Goal: Information Seeking & Learning: Find specific fact

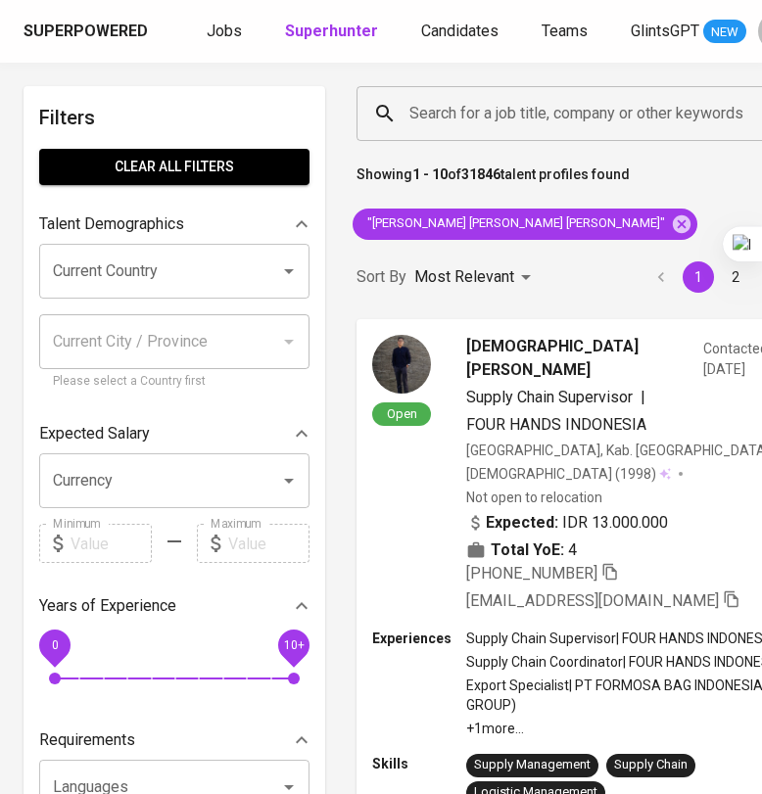
scroll to position [0, 58]
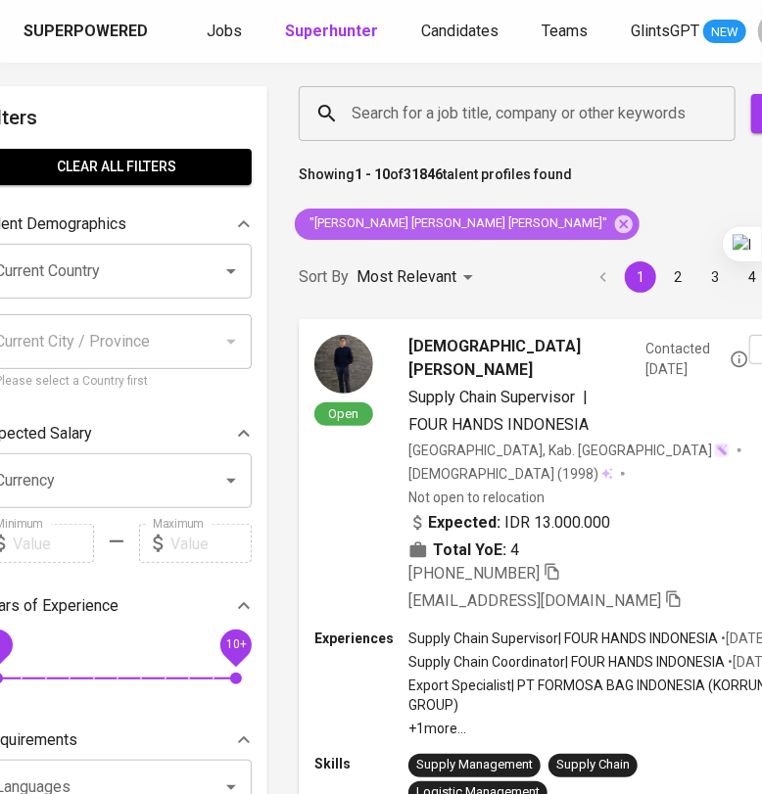
click at [613, 220] on icon at bounding box center [624, 225] width 22 height 22
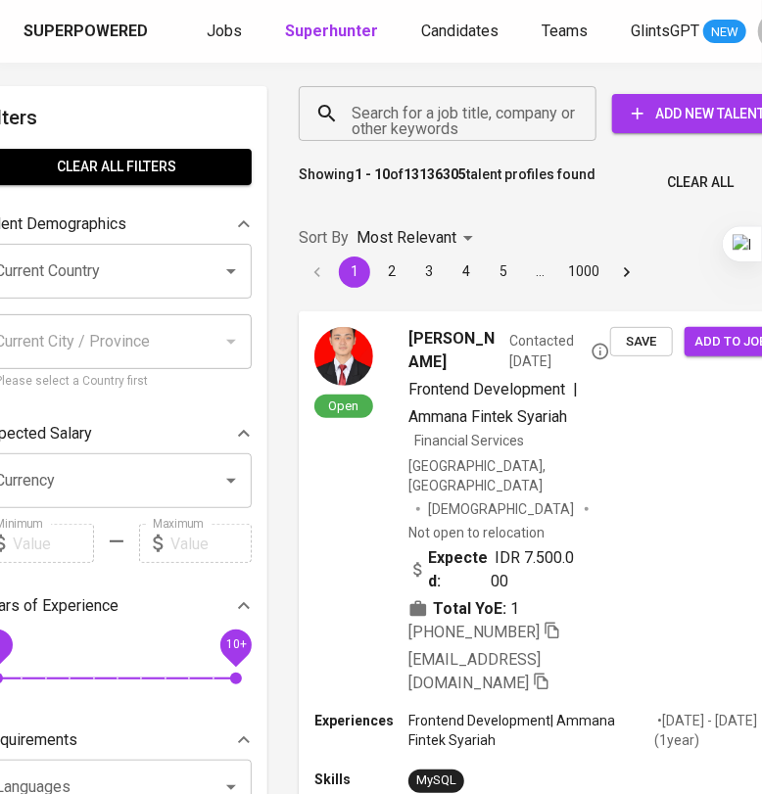
click at [433, 124] on input "Search for a job title, company or other keywords" at bounding box center [453, 113] width 212 height 37
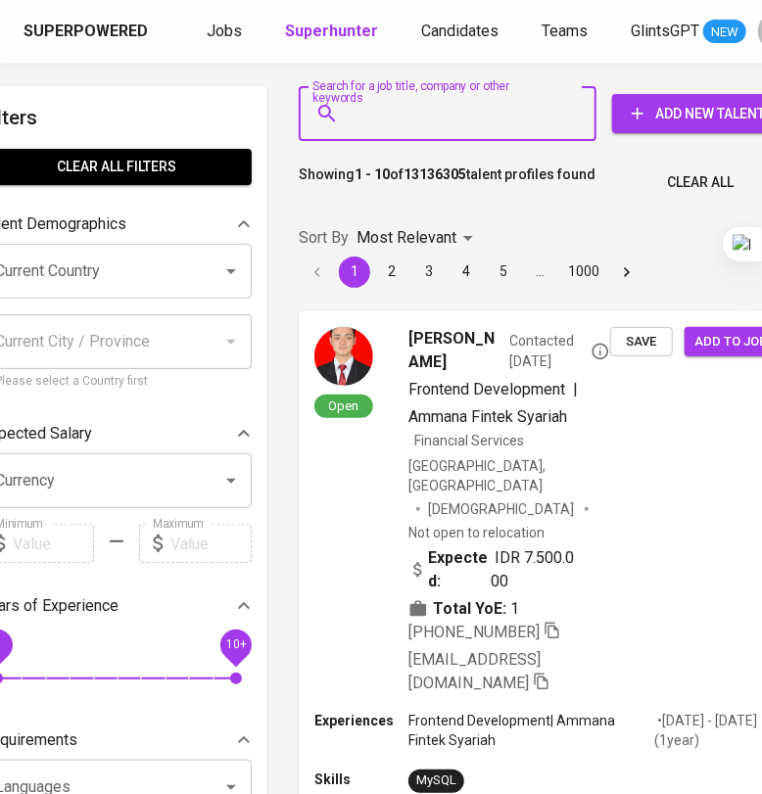
paste input "ajeng.rahadianputri@gmail.com"
type input "ajeng.rahadianputri@gmail.com"
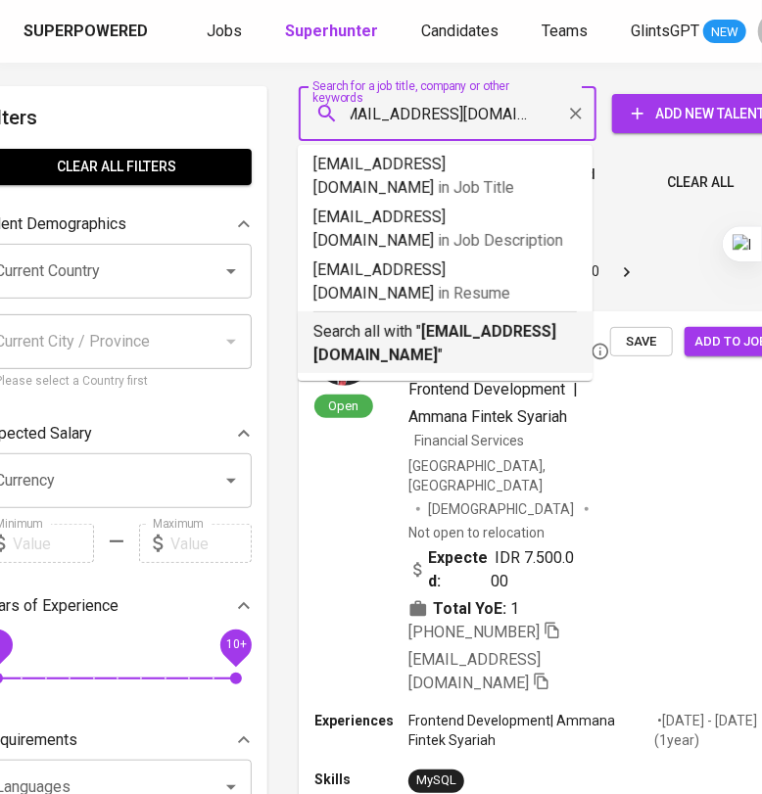
click at [455, 322] on b "ajeng.rahadianputri@gmail.com" at bounding box center [434, 343] width 243 height 42
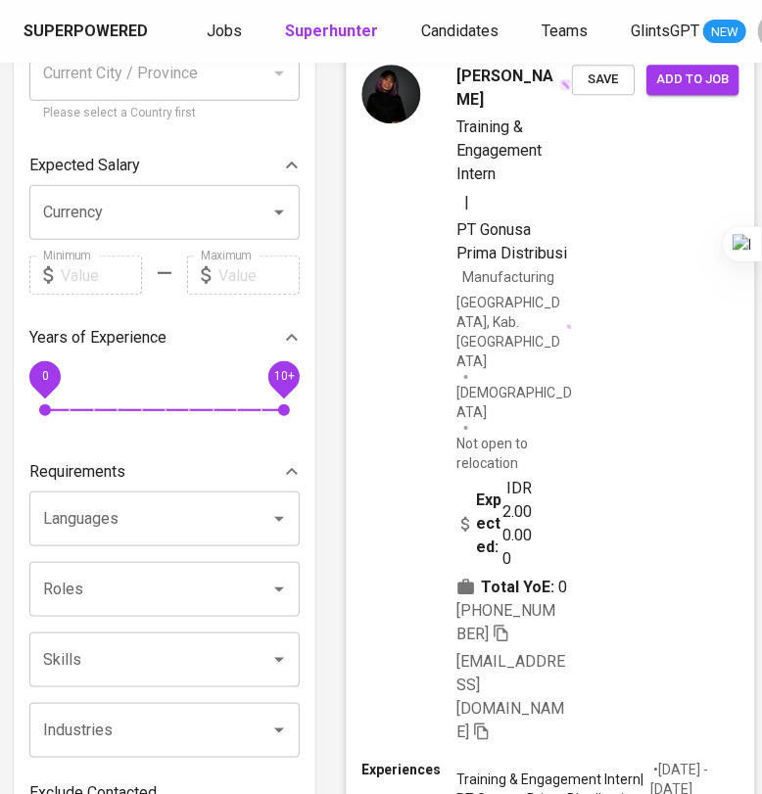
scroll to position [367, 10]
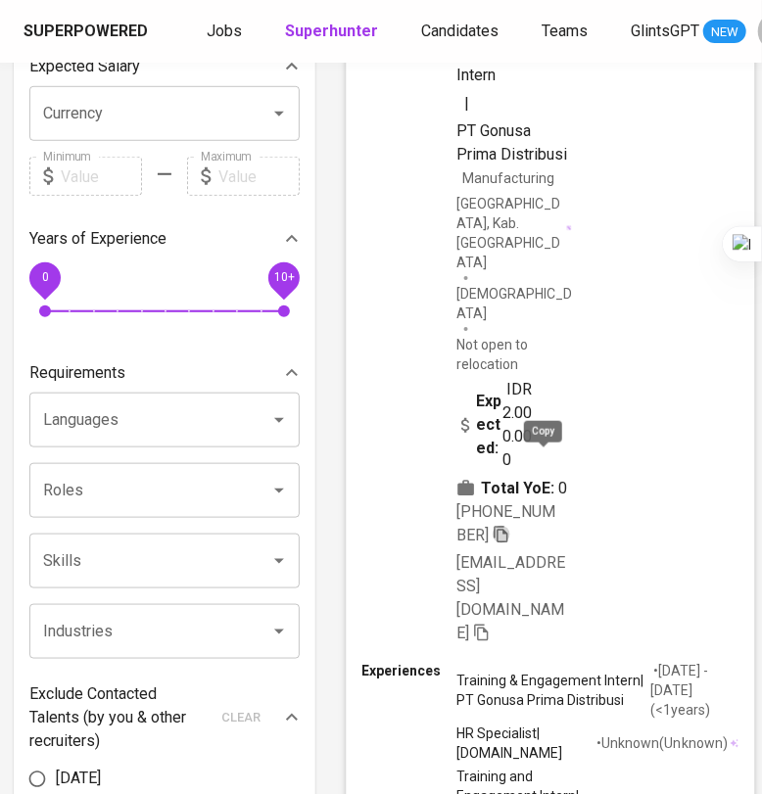
click at [510, 525] on icon "button" at bounding box center [502, 534] width 18 height 18
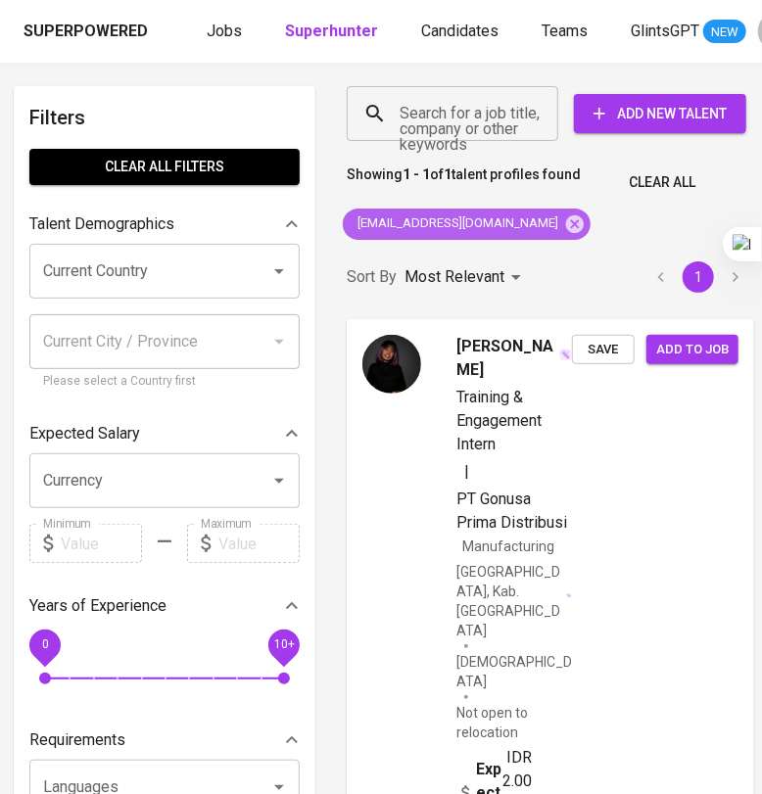
drag, startPoint x: 554, startPoint y: 230, endPoint x: 545, endPoint y: 202, distance: 30.0
click at [566, 230] on icon at bounding box center [575, 223] width 18 height 18
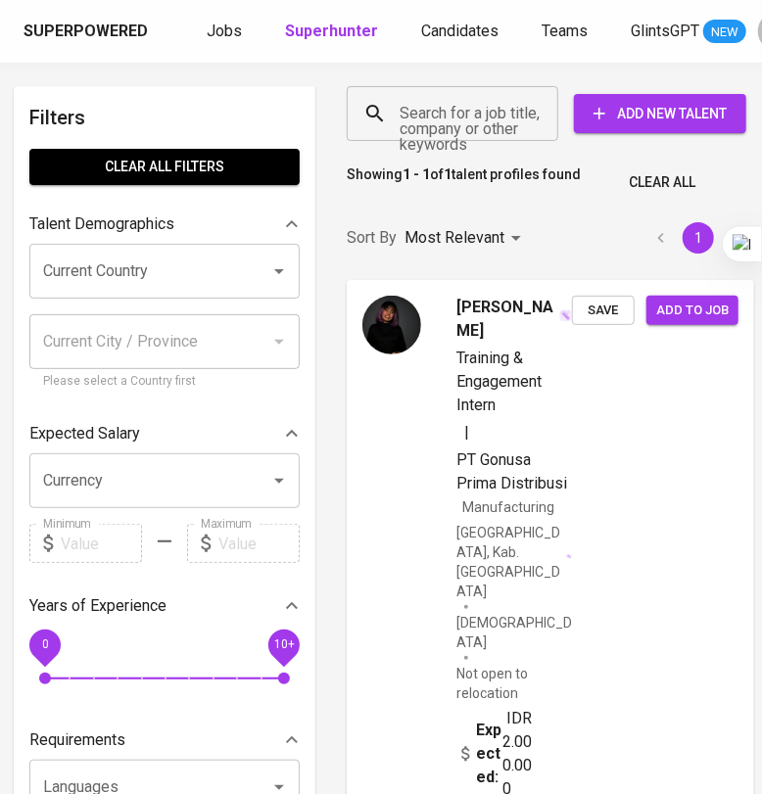
click at [446, 112] on input "Search for a job title, company or other keywords" at bounding box center [457, 113] width 125 height 37
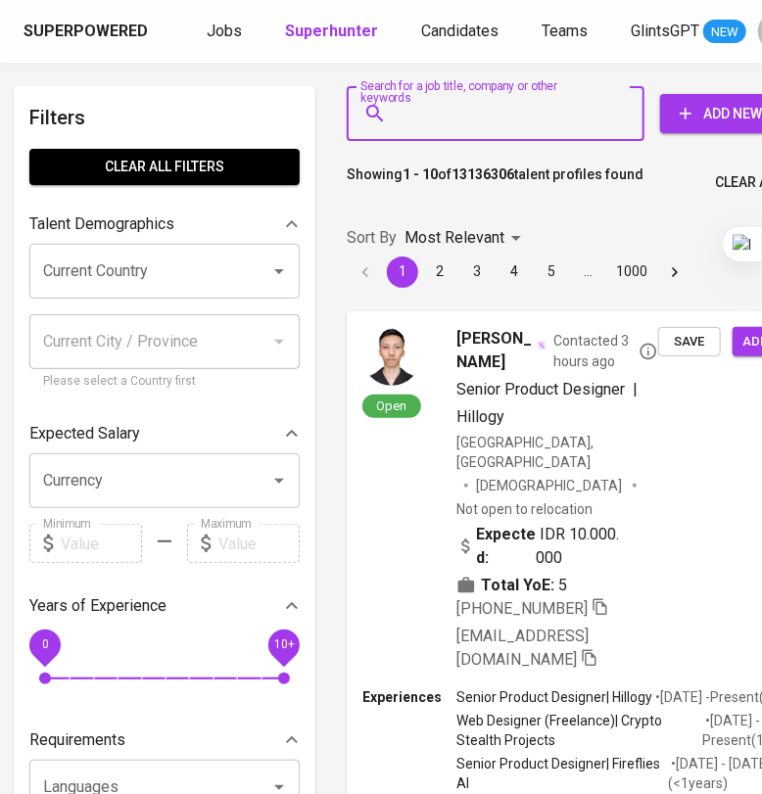
paste input "Fahira Azhari"
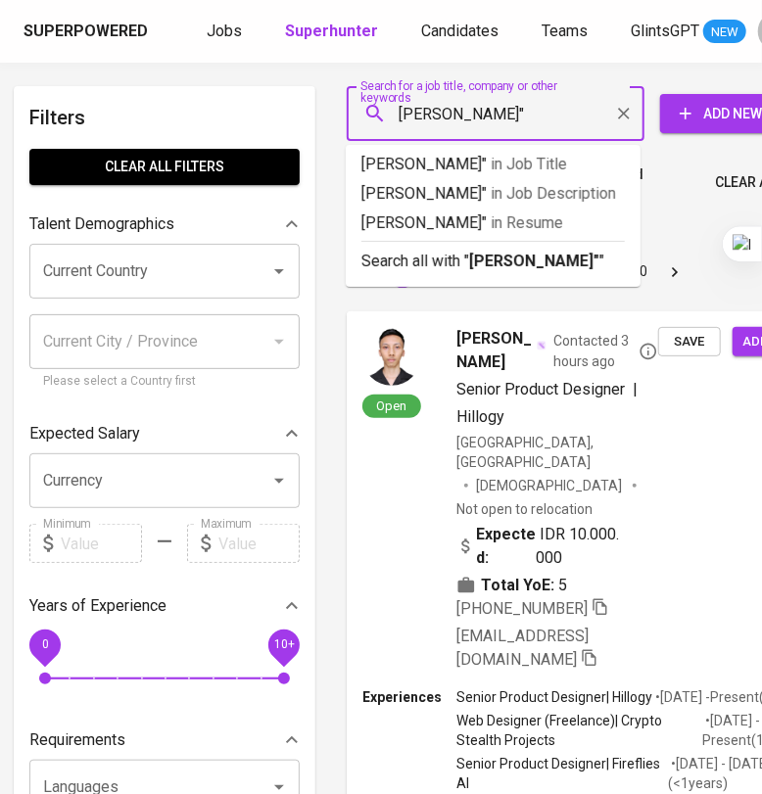
type input ""[PERSON_NAME]""
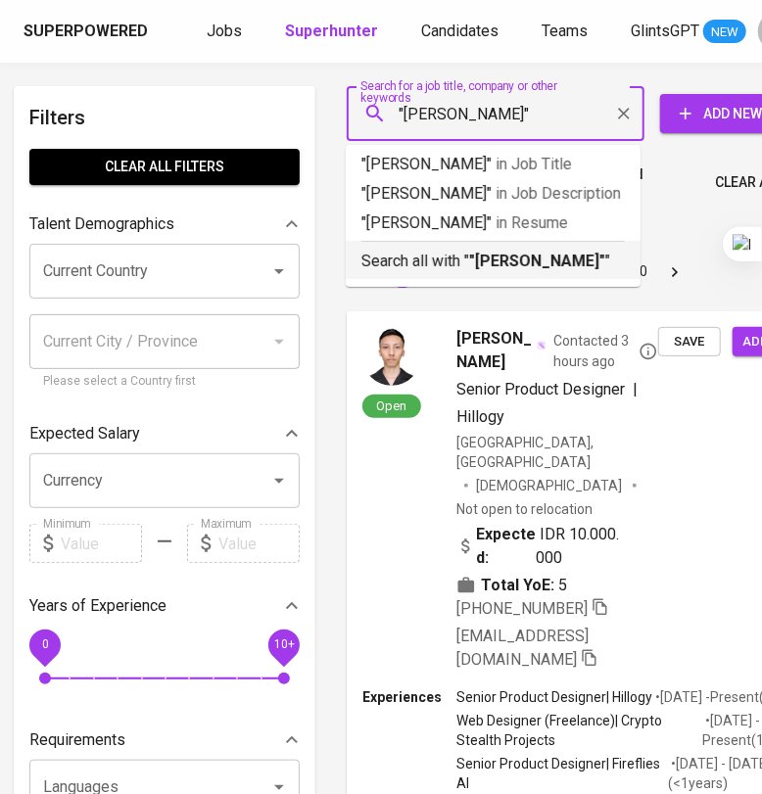
drag, startPoint x: 508, startPoint y: 247, endPoint x: 517, endPoint y: 238, distance: 12.5
click at [509, 251] on div "Search all with " "Fahira Azhari" "" at bounding box center [492, 257] width 263 height 32
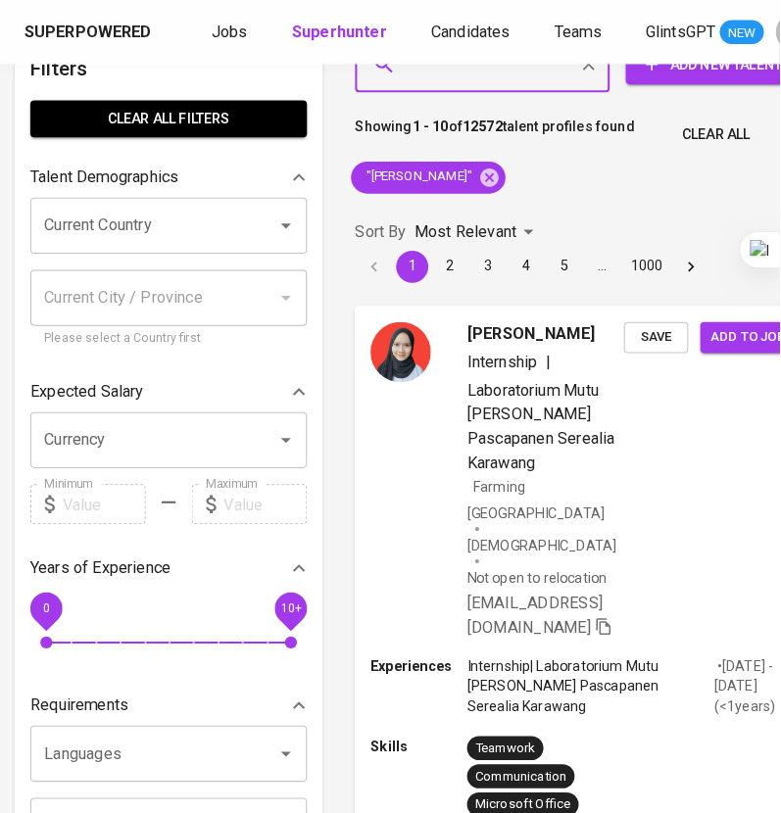
scroll to position [0, 10]
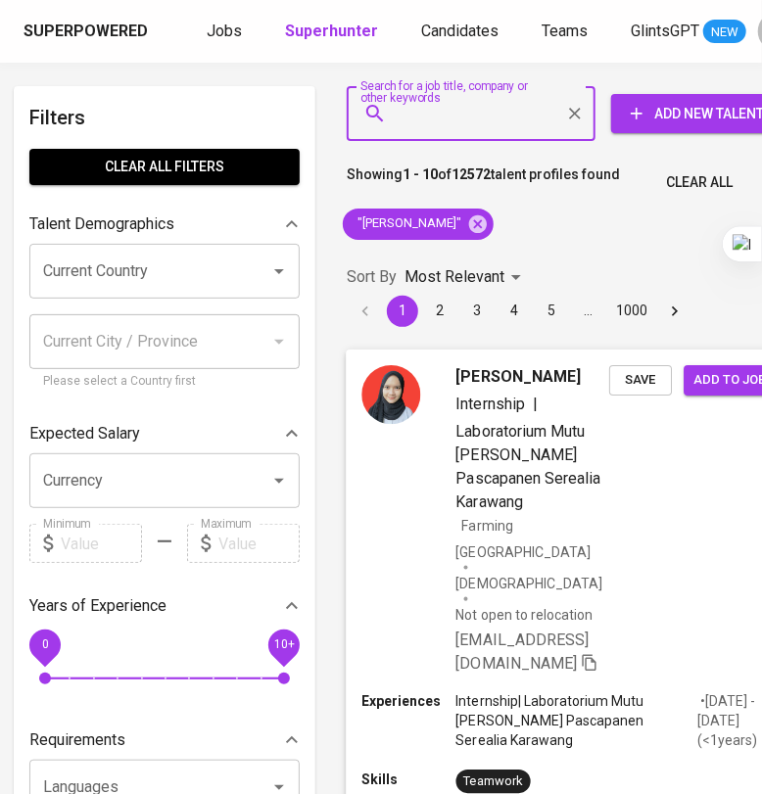
click at [623, 488] on div "Namira Fahira Azhari Internship | Laboratorium Mutu Beras dan Pascapanen Sereal…" at bounding box center [569, 521] width 446 height 342
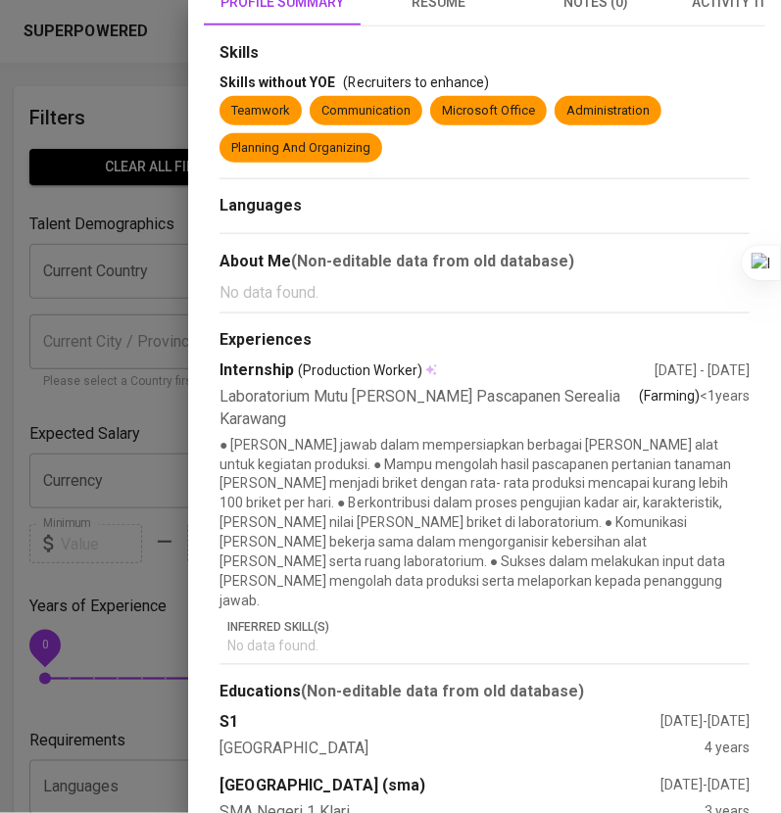
scroll to position [0, 0]
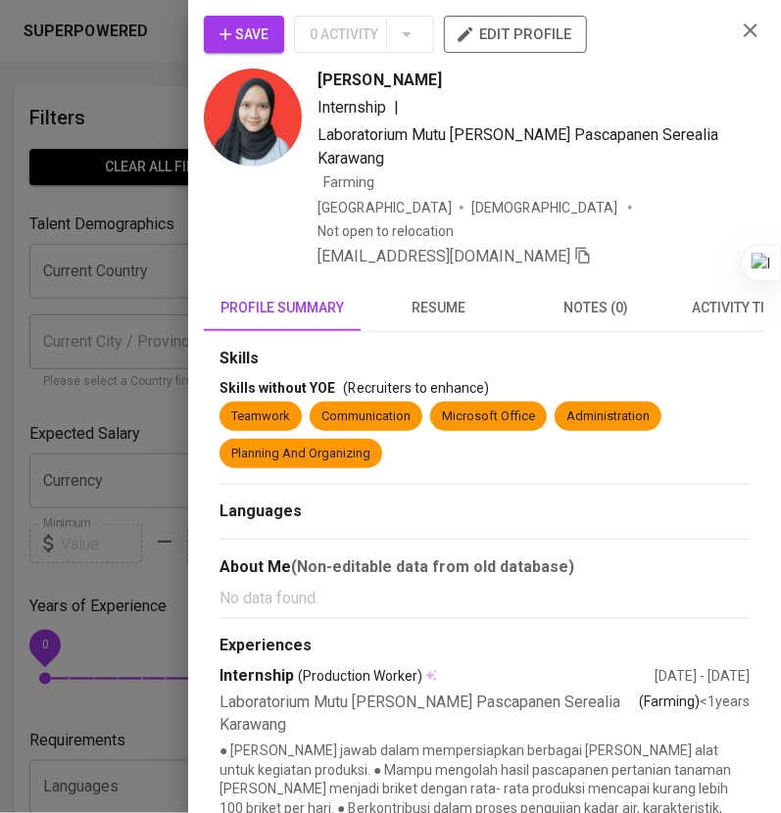
click at [743, 33] on icon "button" at bounding box center [750, 31] width 14 height 14
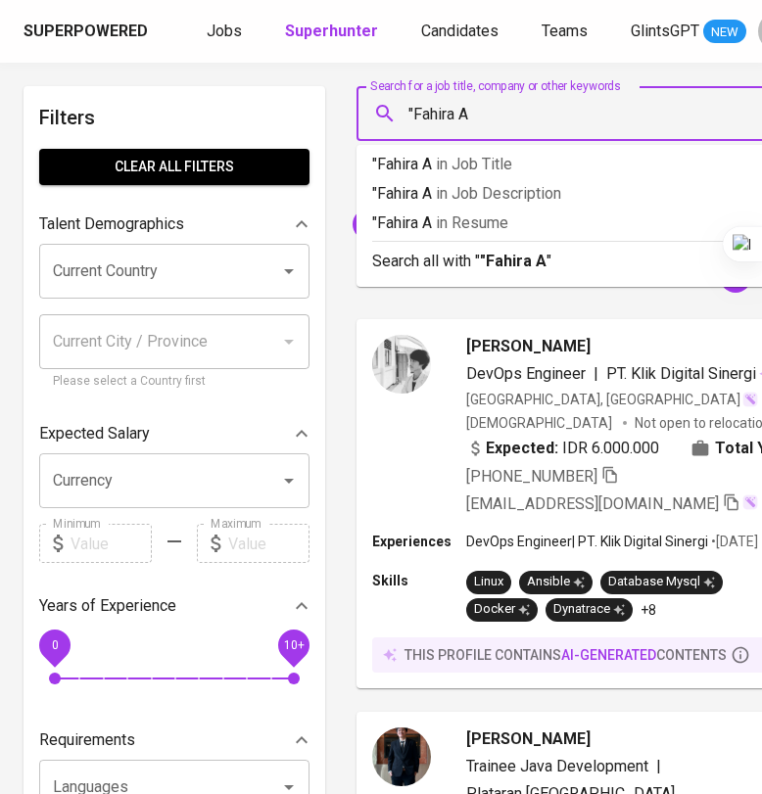
scroll to position [0, 169]
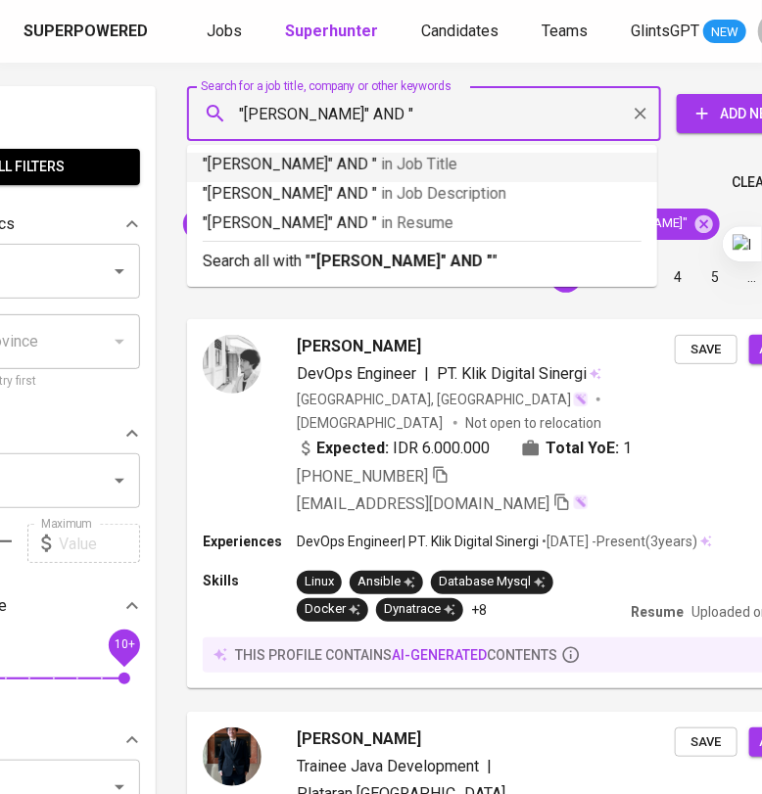
click at [437, 121] on input ""[PERSON_NAME]" AND "" at bounding box center [429, 113] width 388 height 37
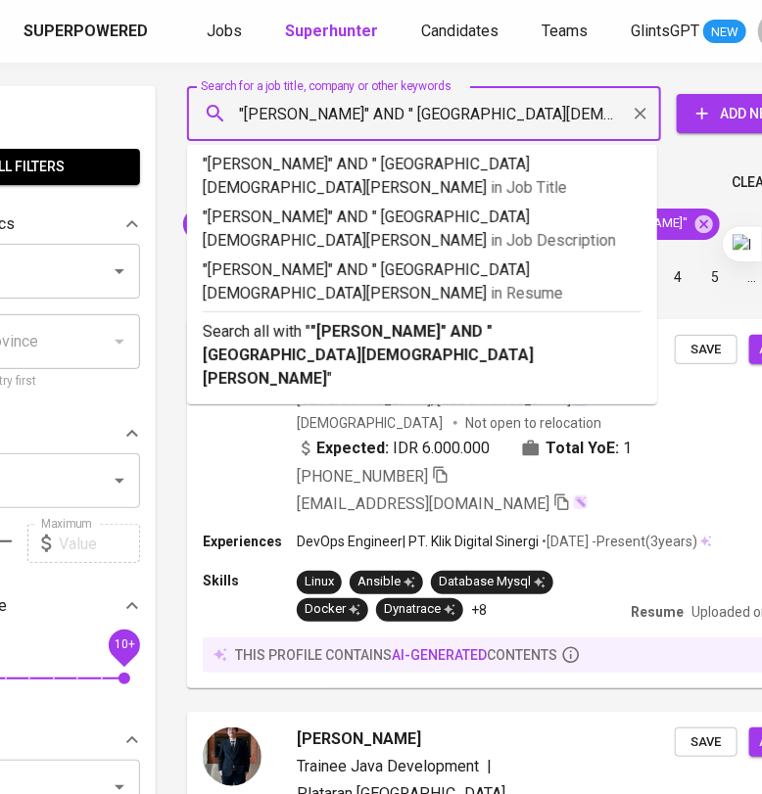
scroll to position [0, 133]
type input ""[PERSON_NAME]" AND " [GEOGRAPHIC_DATA][DEMOGRAPHIC_DATA][PERSON_NAME]""
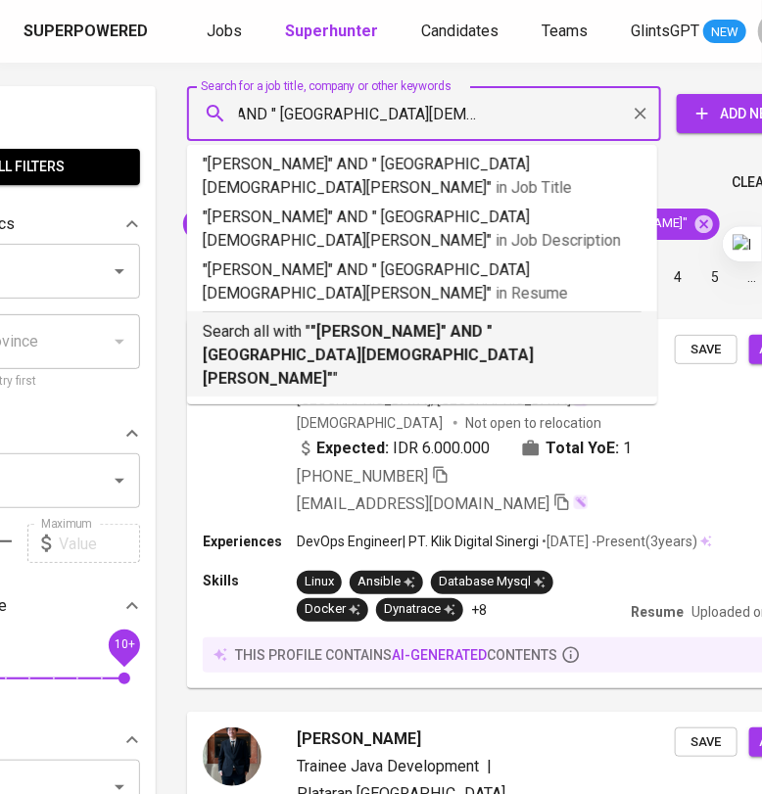
click at [475, 322] on b ""[PERSON_NAME]" AND " [GEOGRAPHIC_DATA][DEMOGRAPHIC_DATA][PERSON_NAME]"" at bounding box center [368, 355] width 331 height 66
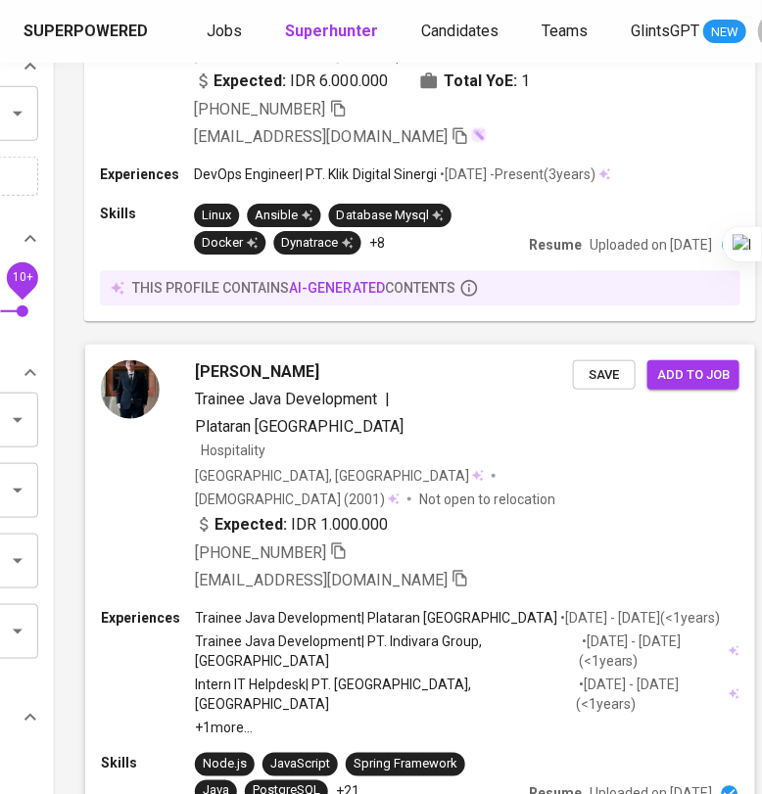
scroll to position [0, 271]
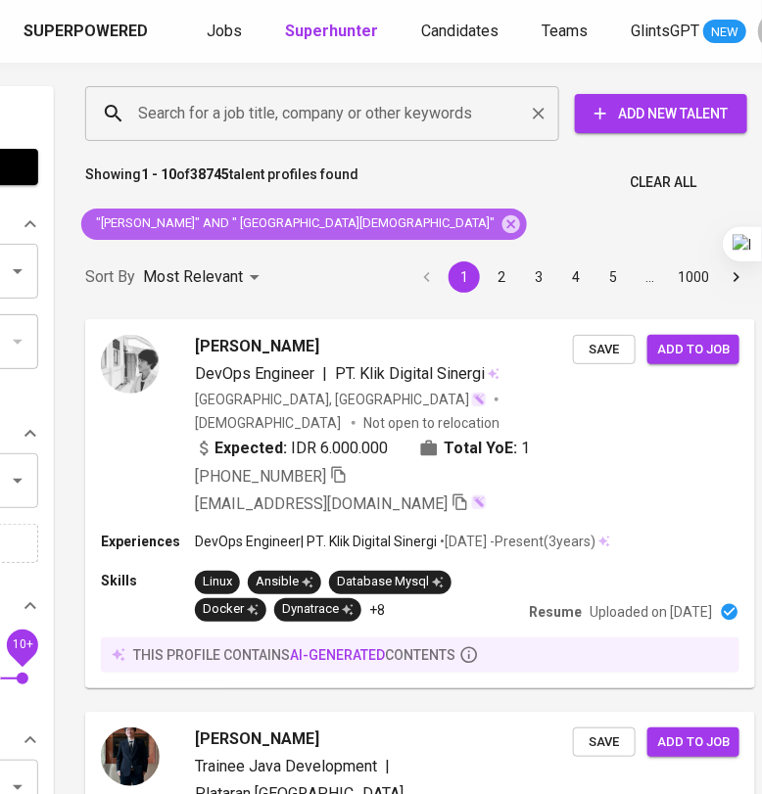
click at [522, 220] on icon at bounding box center [511, 225] width 22 height 22
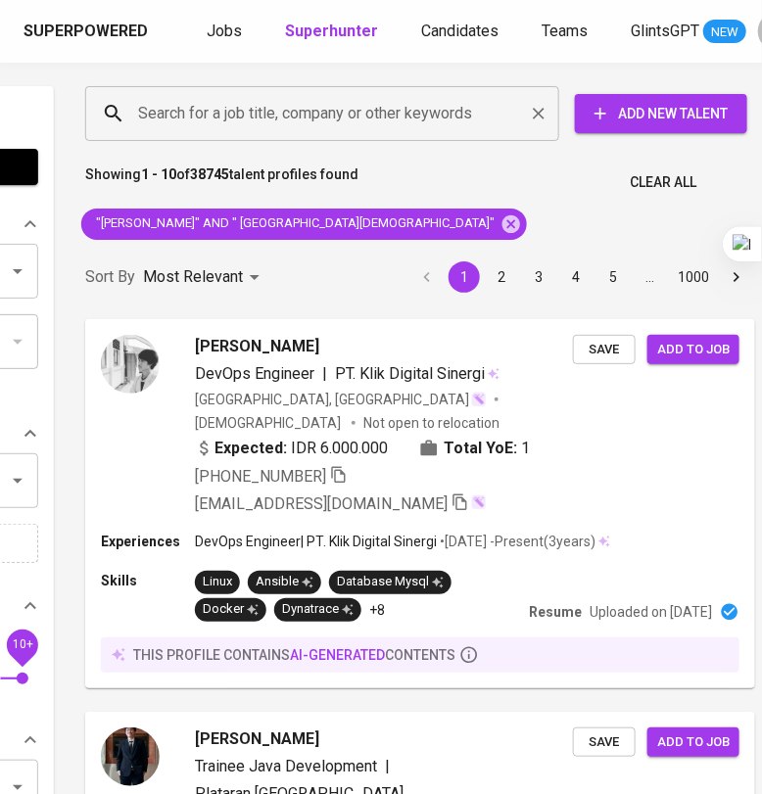
click at [485, 110] on input "Search for a job title, company or other keywords" at bounding box center [327, 113] width 388 height 37
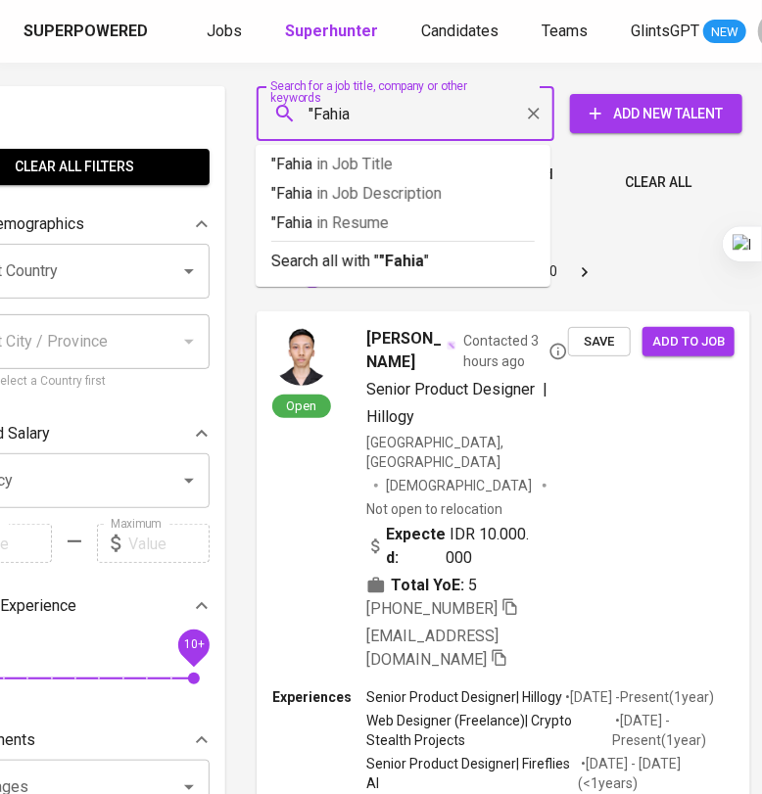
scroll to position [0, 97]
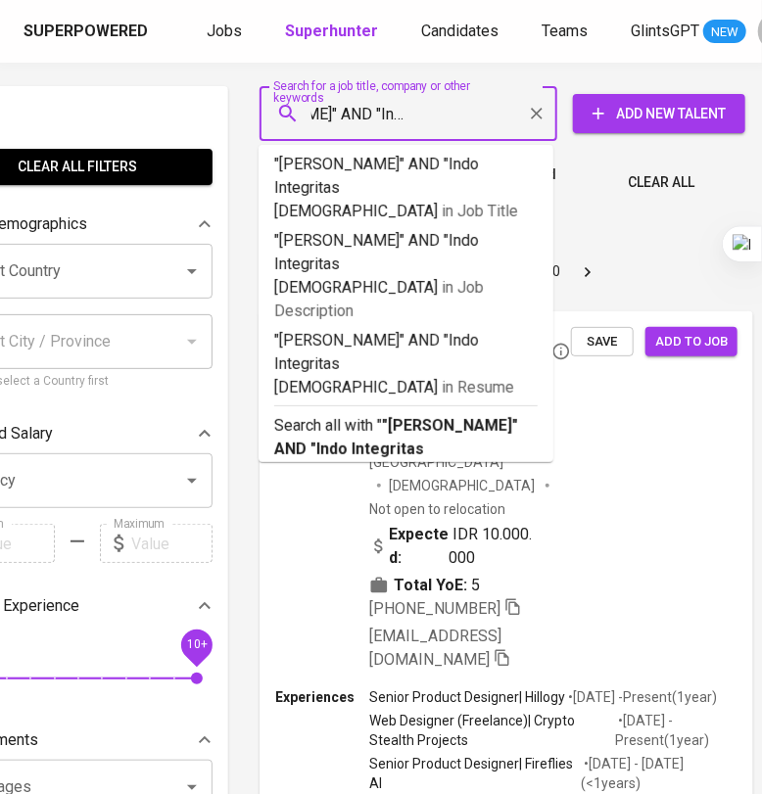
type input ""Fahira Azhari" AND "Indo Integritas Perkasa""
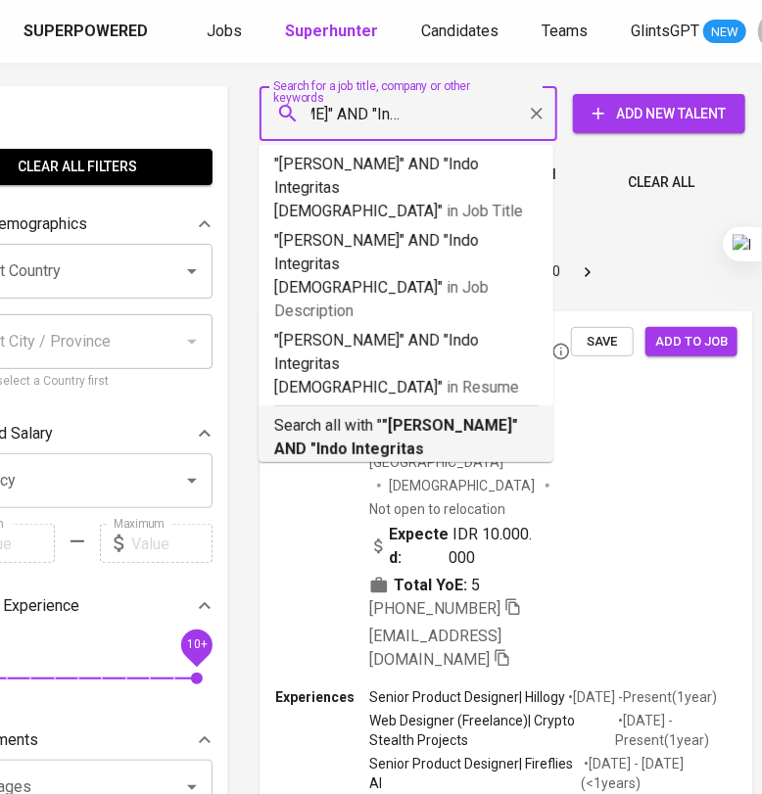
drag, startPoint x: 433, startPoint y: 369, endPoint x: 431, endPoint y: 296, distance: 73.5
click at [432, 405] on li "Search all with " "Fahira Azhari" AND "Indo Integritas Perkasa" "" at bounding box center [406, 447] width 295 height 85
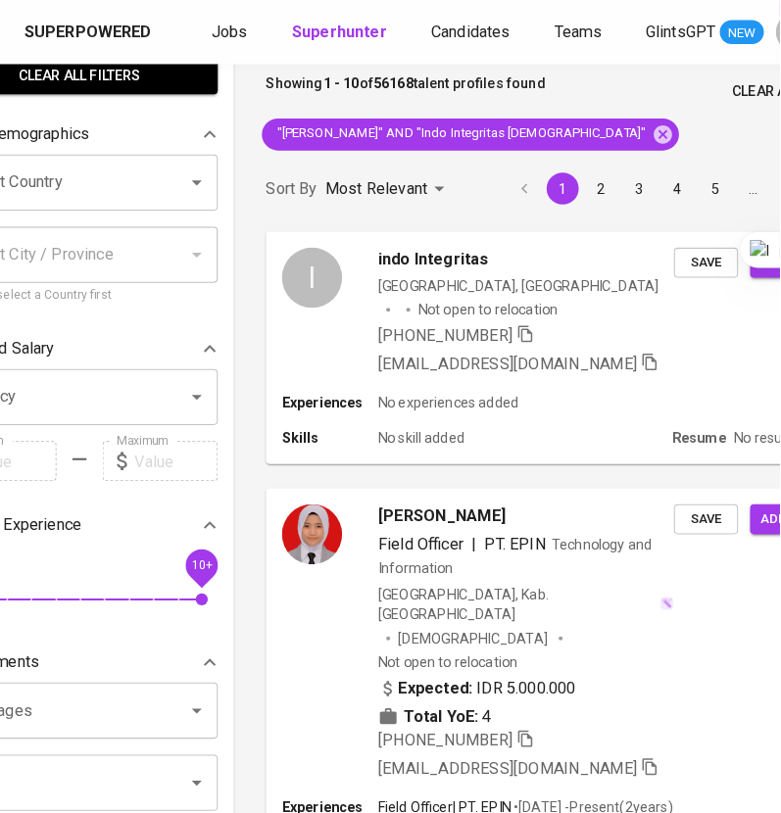
scroll to position [244, 97]
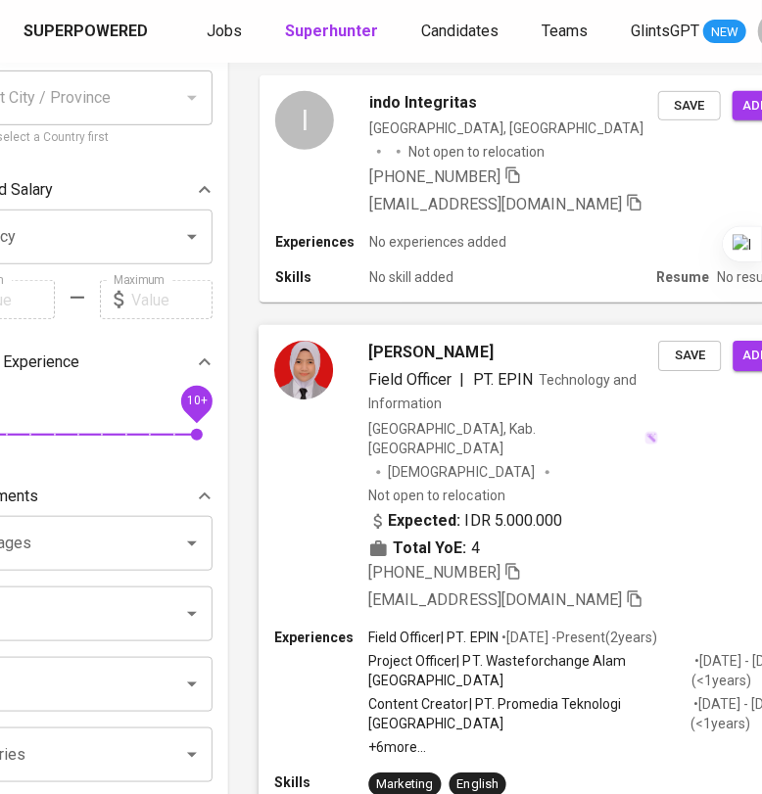
click at [646, 487] on div "Fahira Ramadhanty Azhari Field Officer | PT. EPIN Technology and Information In…" at bounding box center [550, 476] width 583 height 303
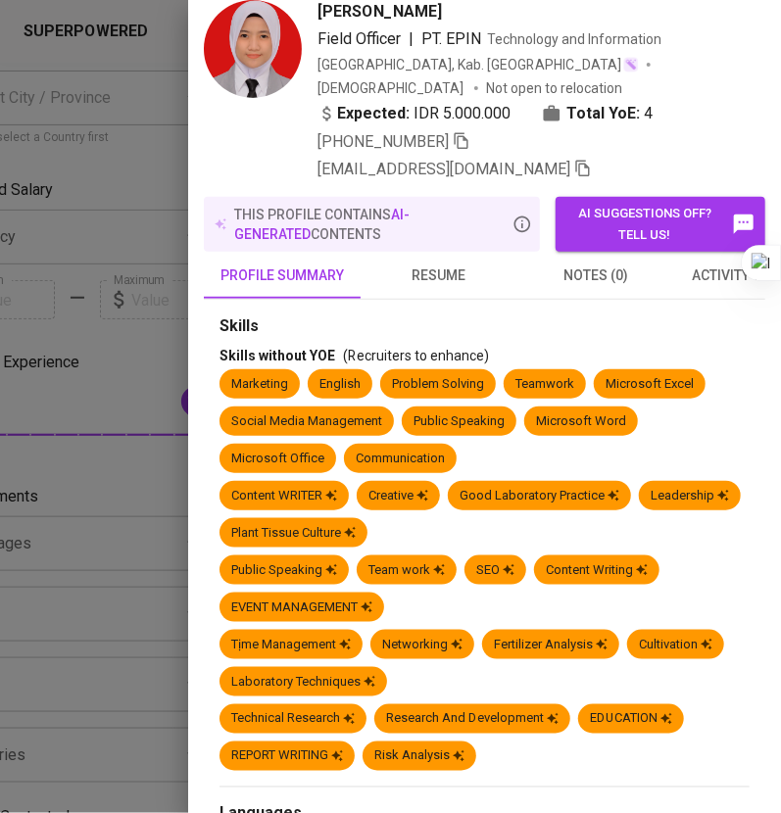
scroll to position [0, 0]
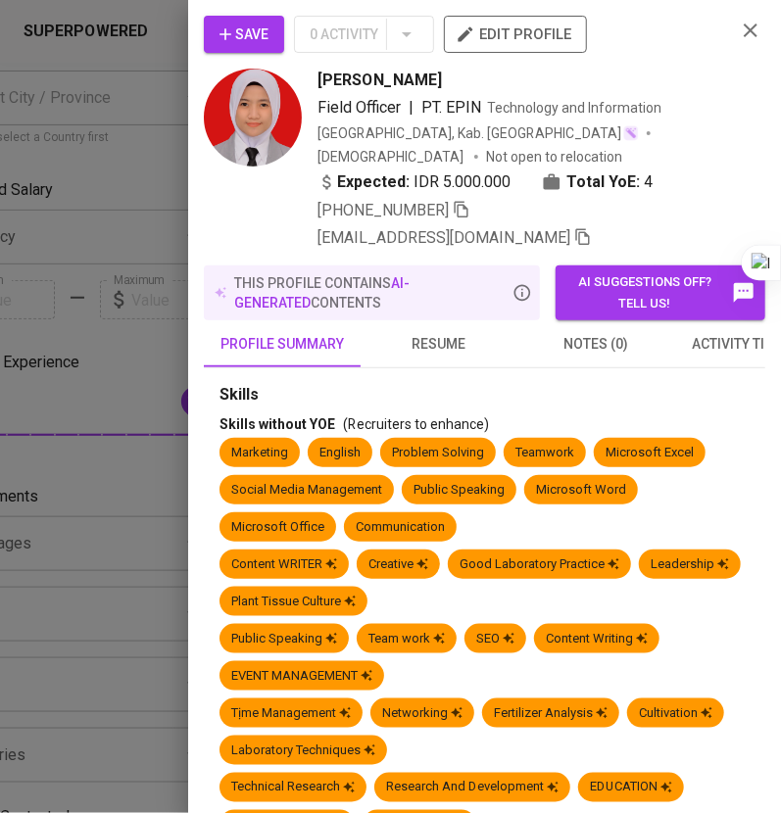
click at [738, 26] on icon "button" at bounding box center [750, 31] width 24 height 24
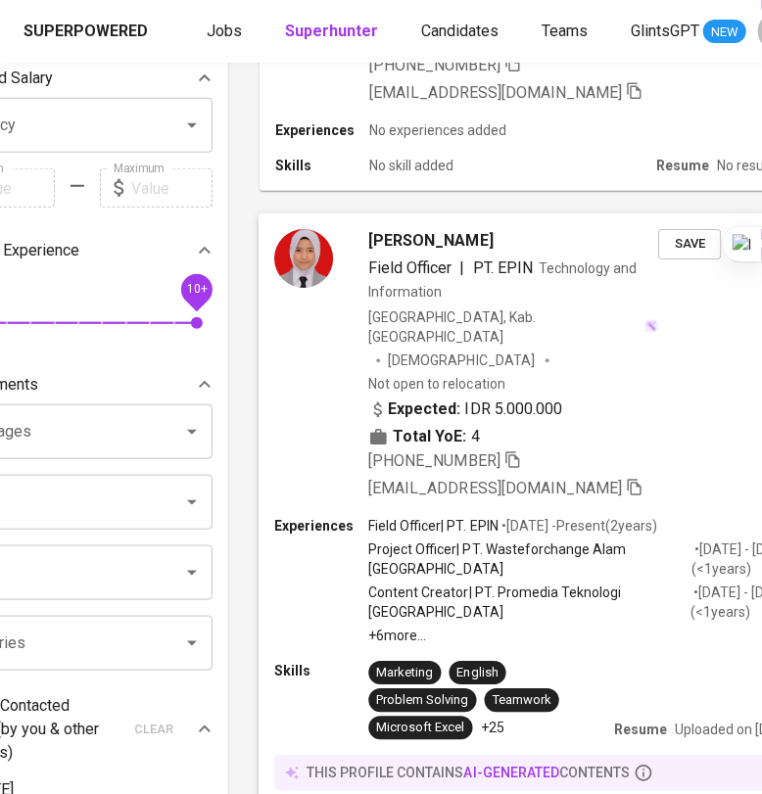
scroll to position [845, 97]
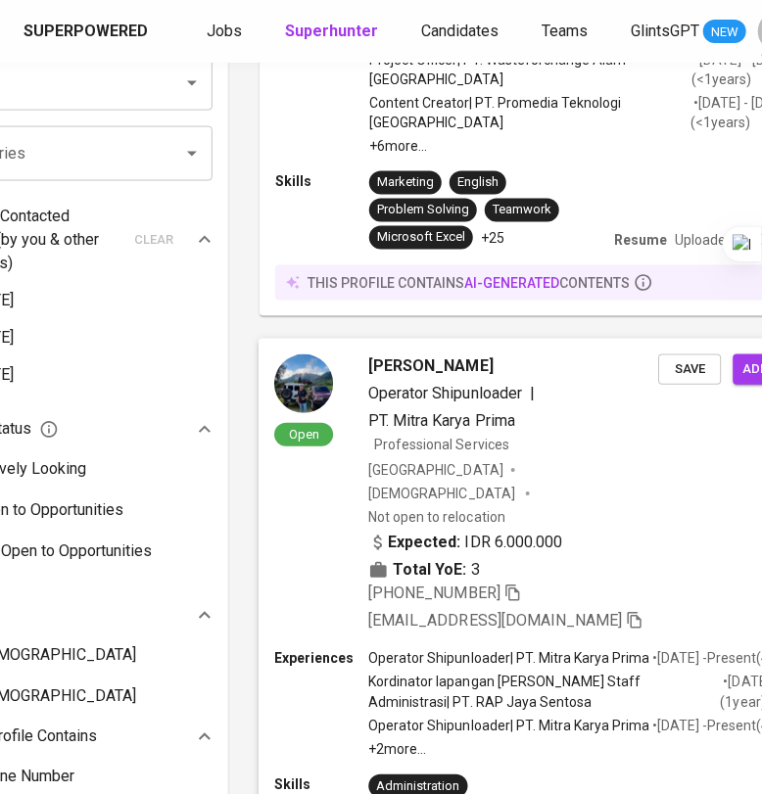
click at [610, 531] on div "Open Fahmi Fahira Azhari Operator Shipunloader | PT. Mitra Karya Prima Professi…" at bounding box center [550, 494] width 583 height 310
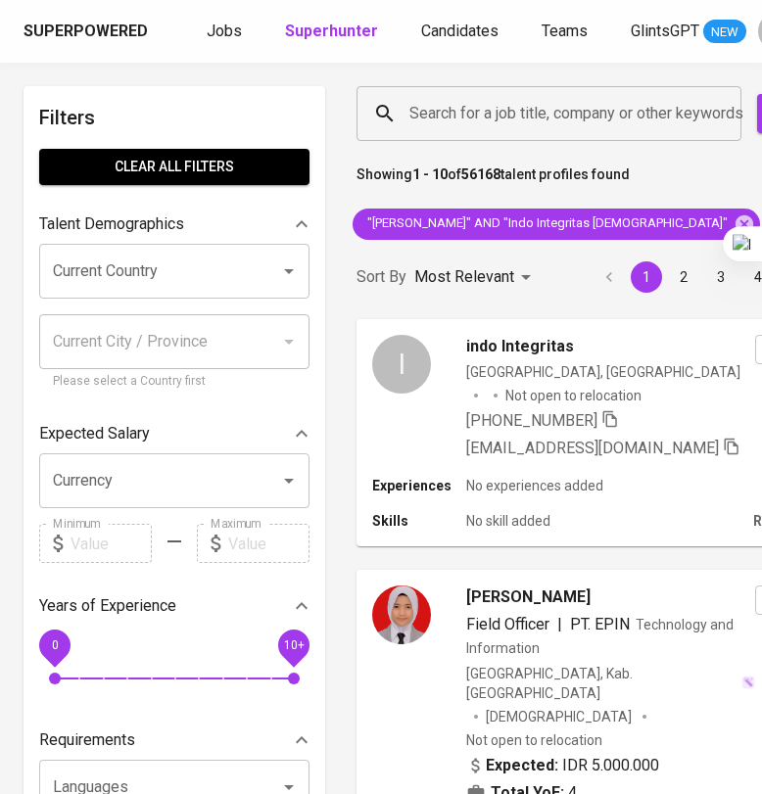
scroll to position [2988, 97]
